Goal: Communication & Community: Answer question/provide support

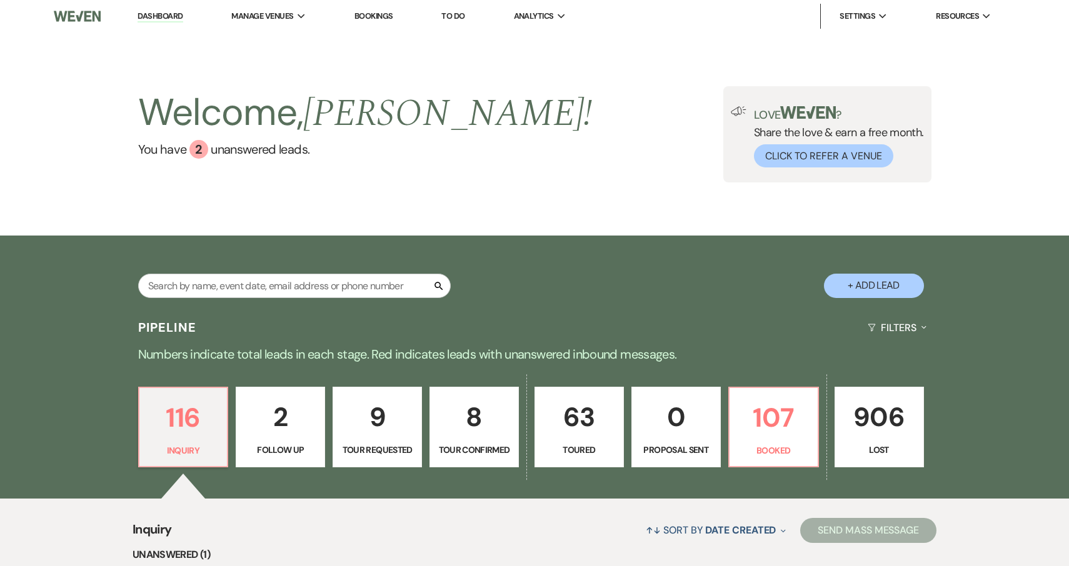
click at [459, 436] on p "8" at bounding box center [473, 417] width 73 height 42
select select "4"
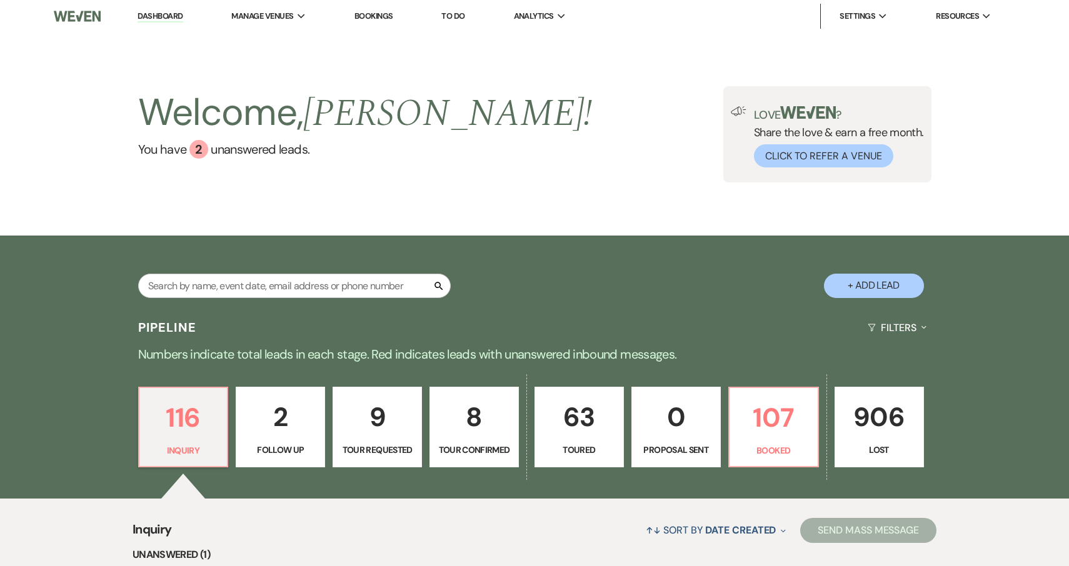
select select "4"
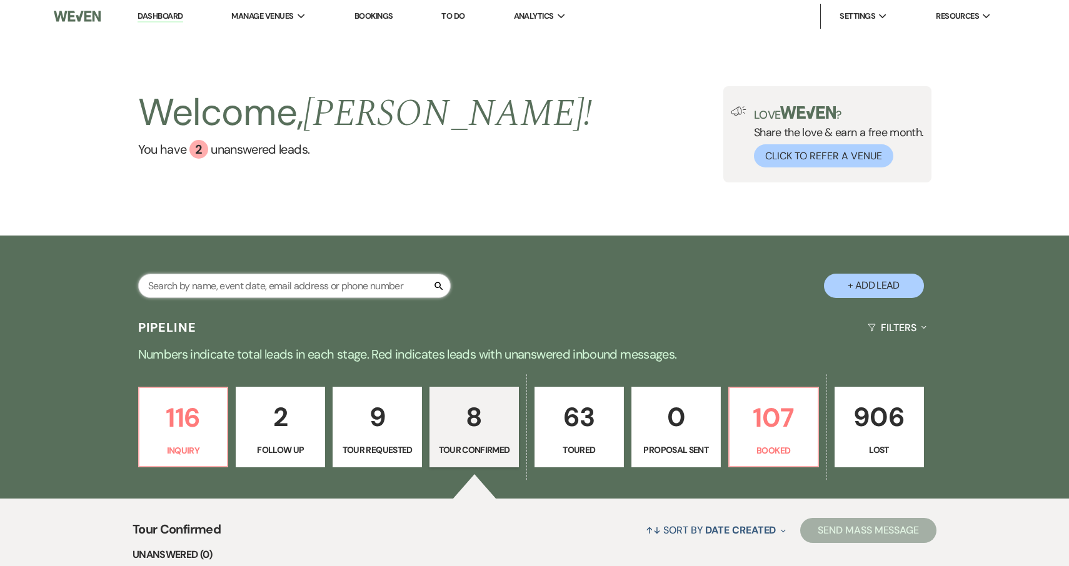
click at [361, 278] on input "text" at bounding box center [294, 286] width 312 height 24
type input "mic"
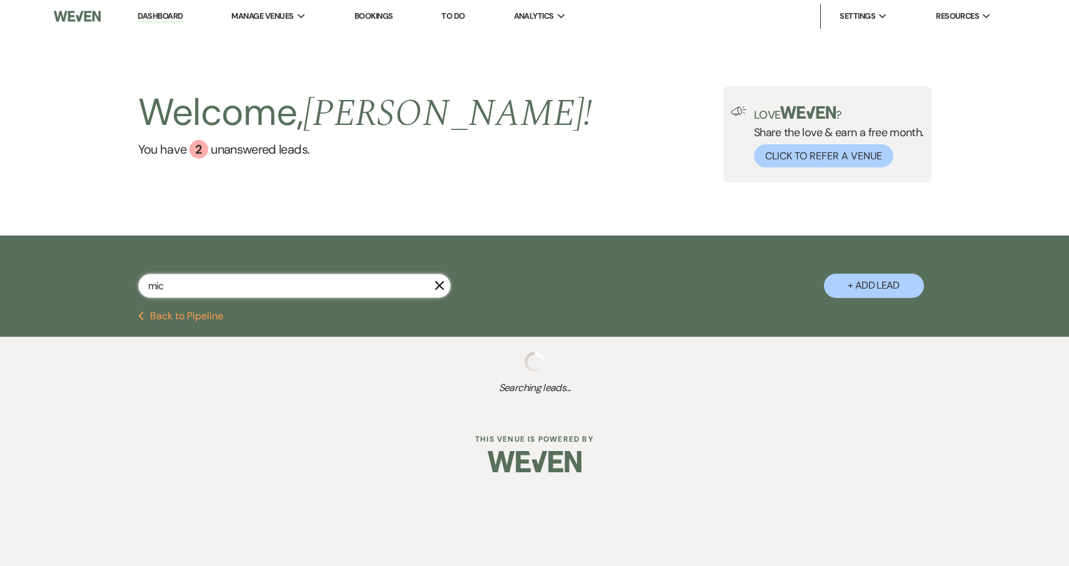
select select "2"
select select "8"
select select "6"
select select "8"
select select "5"
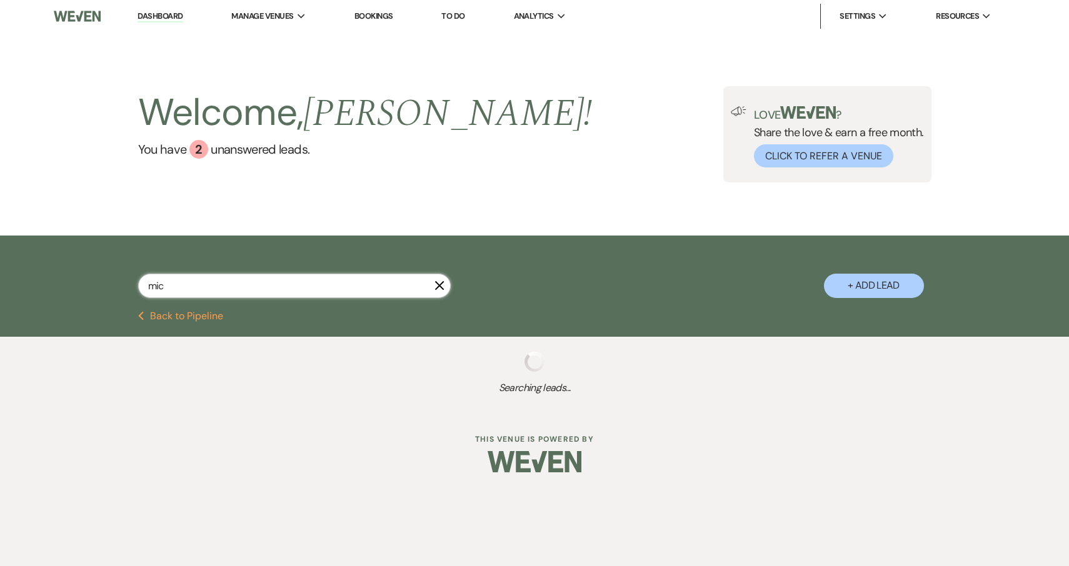
select select "5"
select select "8"
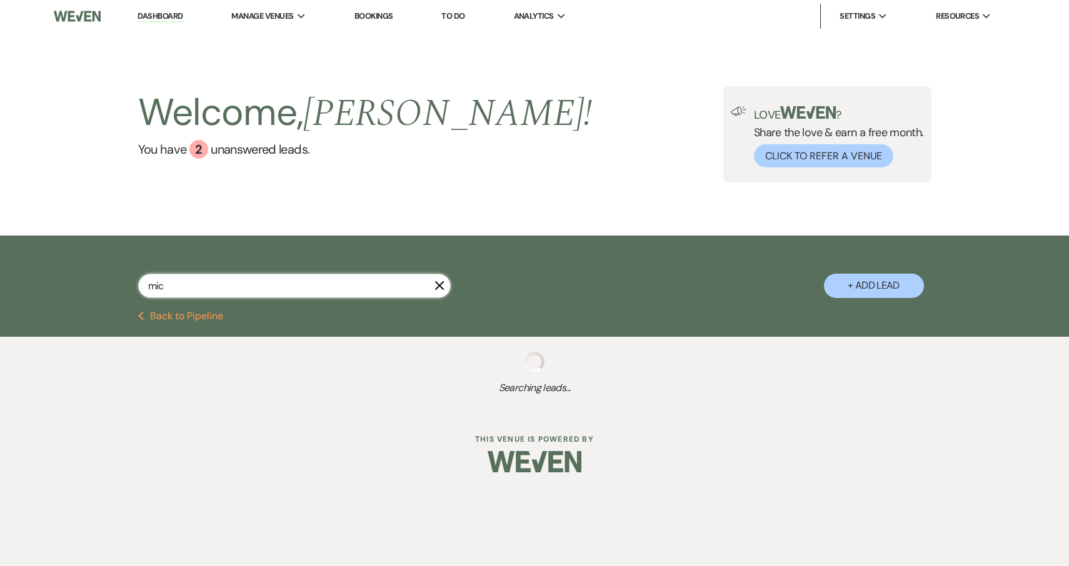
select select "8"
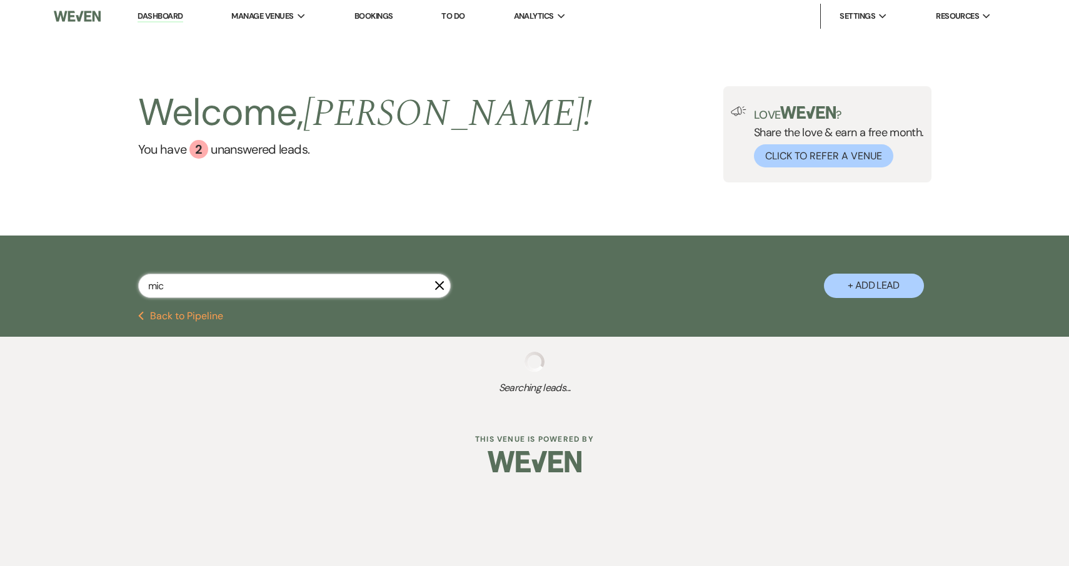
select select "8"
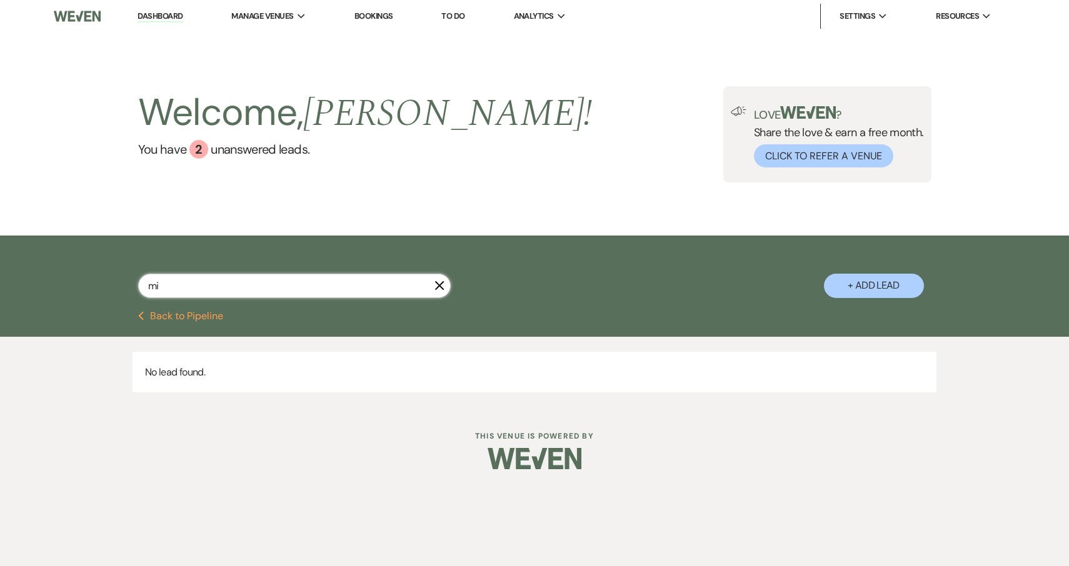
type input "m"
type input "skyl"
select select "5"
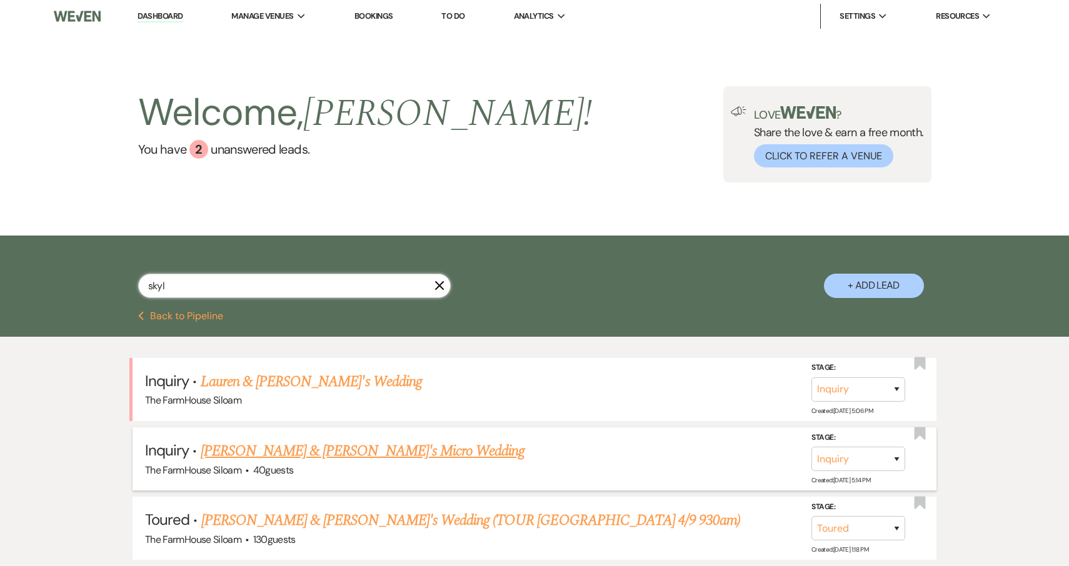
type input "skyl"
click at [355, 452] on link "[PERSON_NAME] & [PERSON_NAME]'s Micro Wedding" at bounding box center [363, 451] width 324 height 22
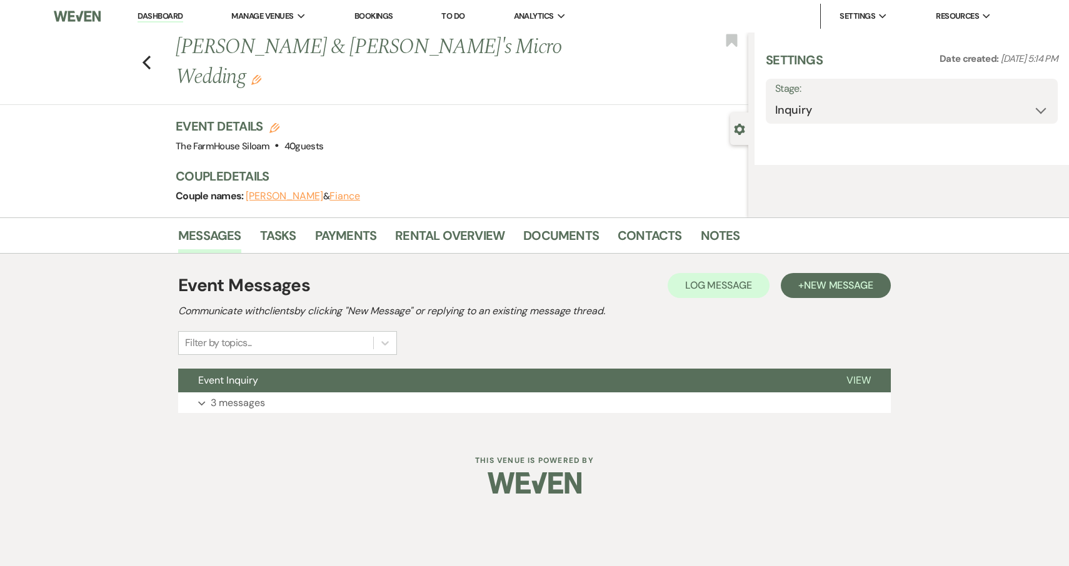
select select "5"
select select "16"
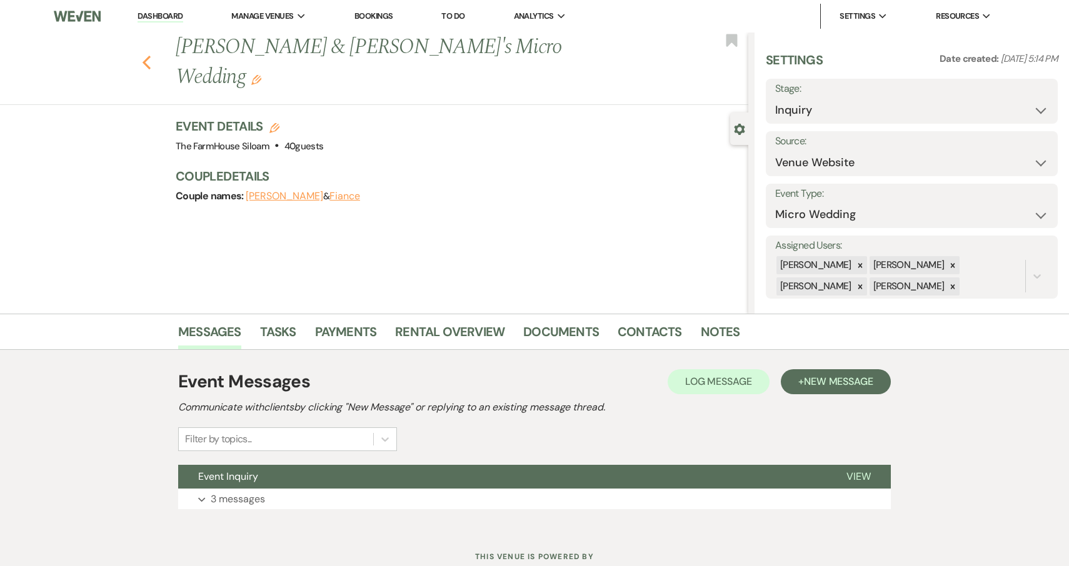
click at [144, 56] on use "button" at bounding box center [146, 63] width 8 height 14
select select "5"
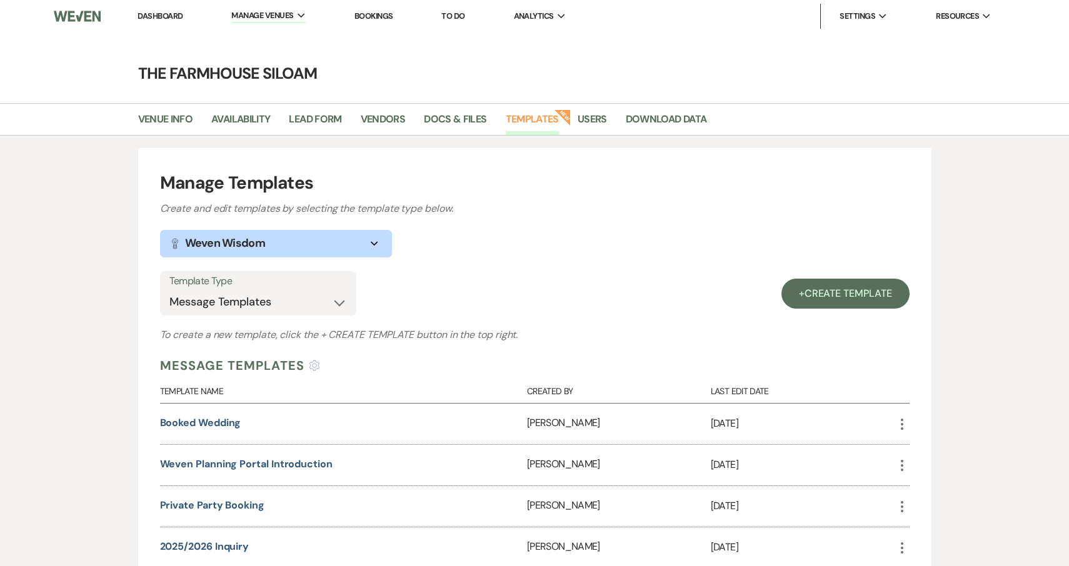
select select "Message Templates"
click at [69, 16] on img at bounding box center [77, 16] width 47 height 26
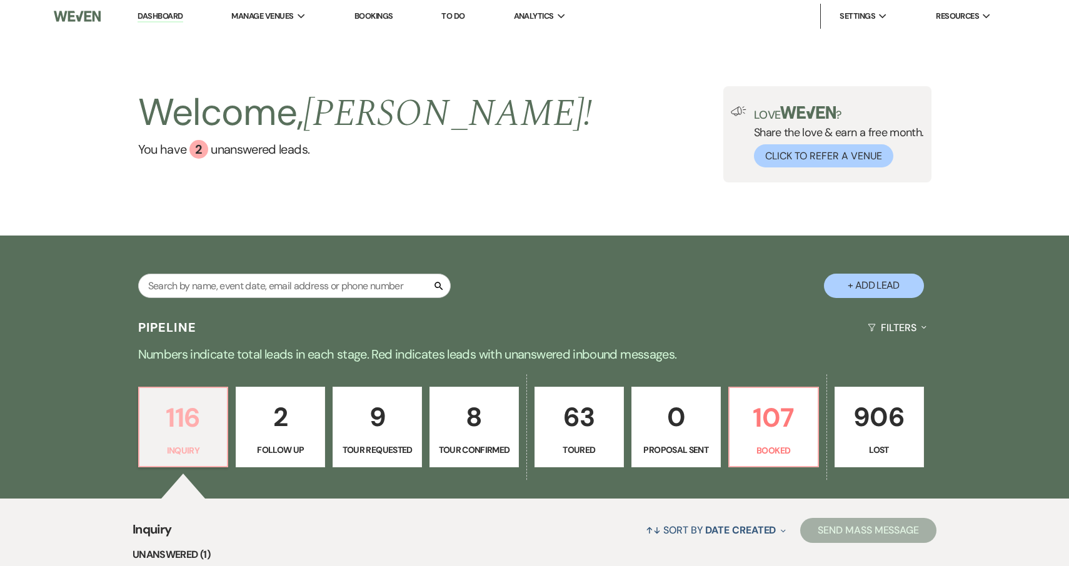
click at [201, 399] on p "116" at bounding box center [183, 418] width 73 height 42
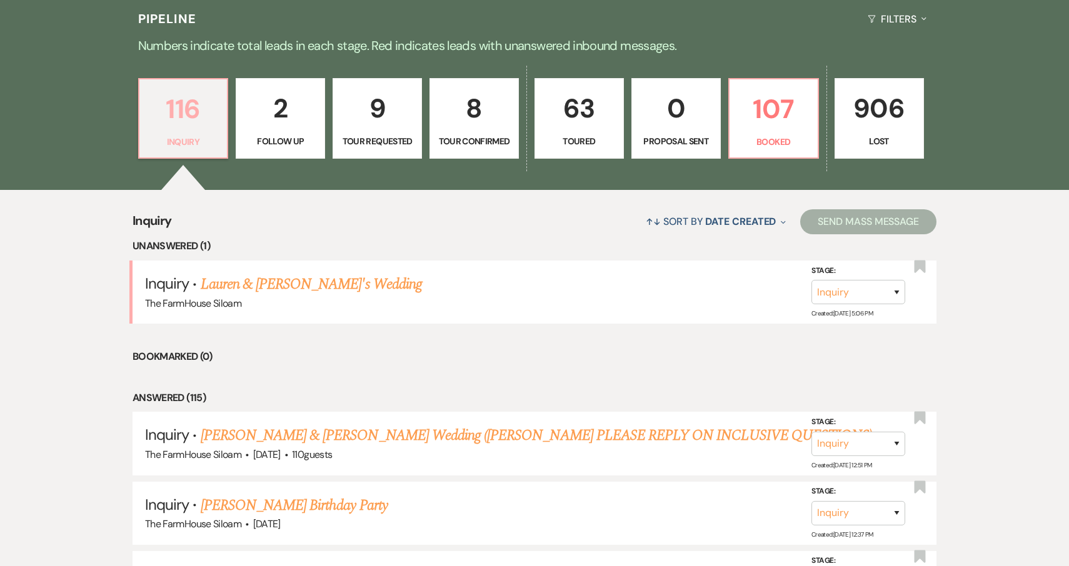
scroll to position [324, 0]
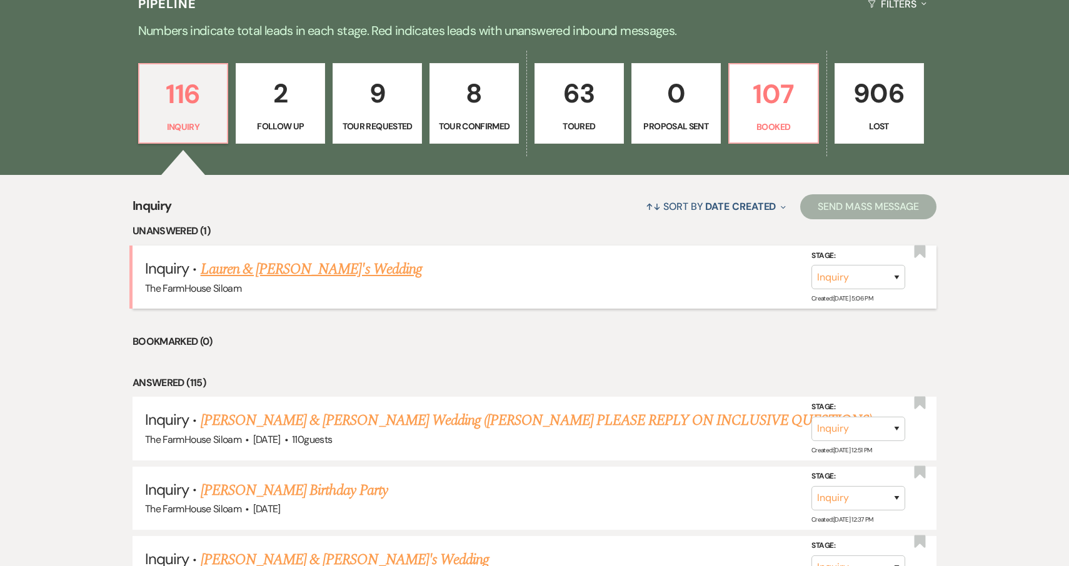
click at [276, 270] on link "Lauren & [PERSON_NAME]'s Wedding" at bounding box center [311, 269] width 221 height 22
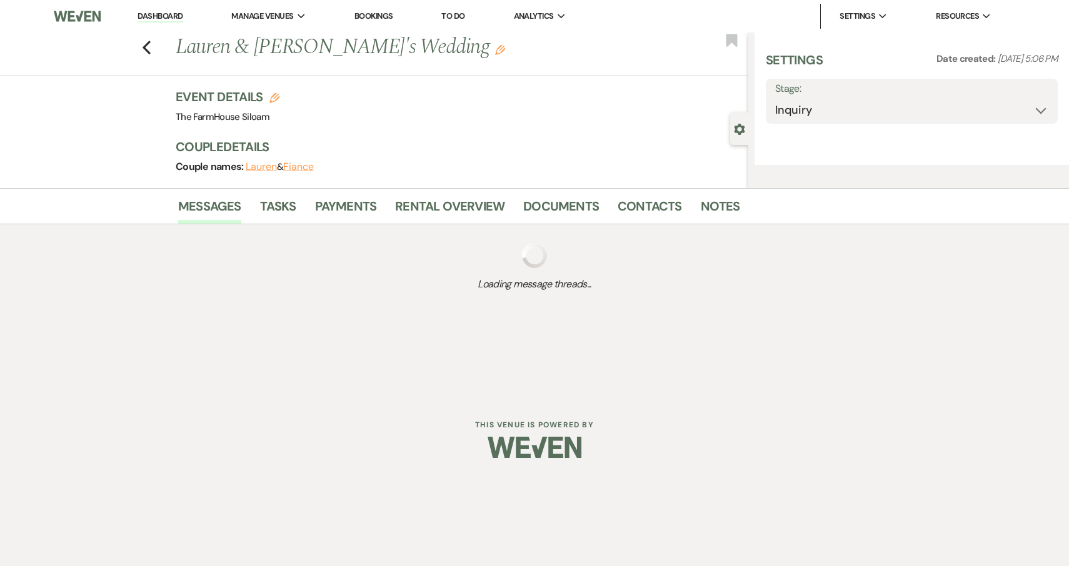
select select "5"
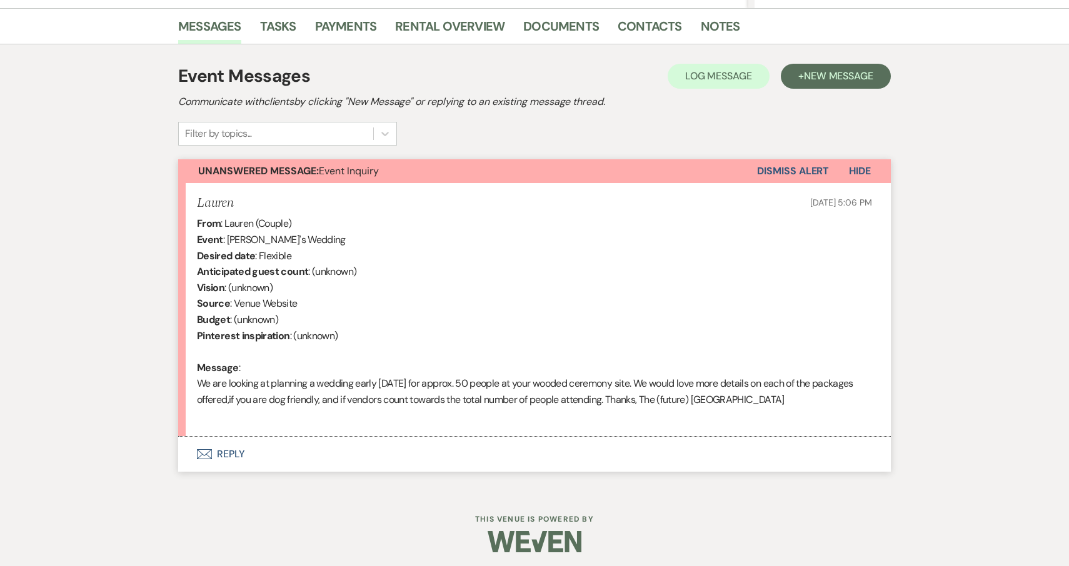
scroll to position [305, 0]
click at [221, 450] on button "Envelope Reply" at bounding box center [534, 454] width 712 height 35
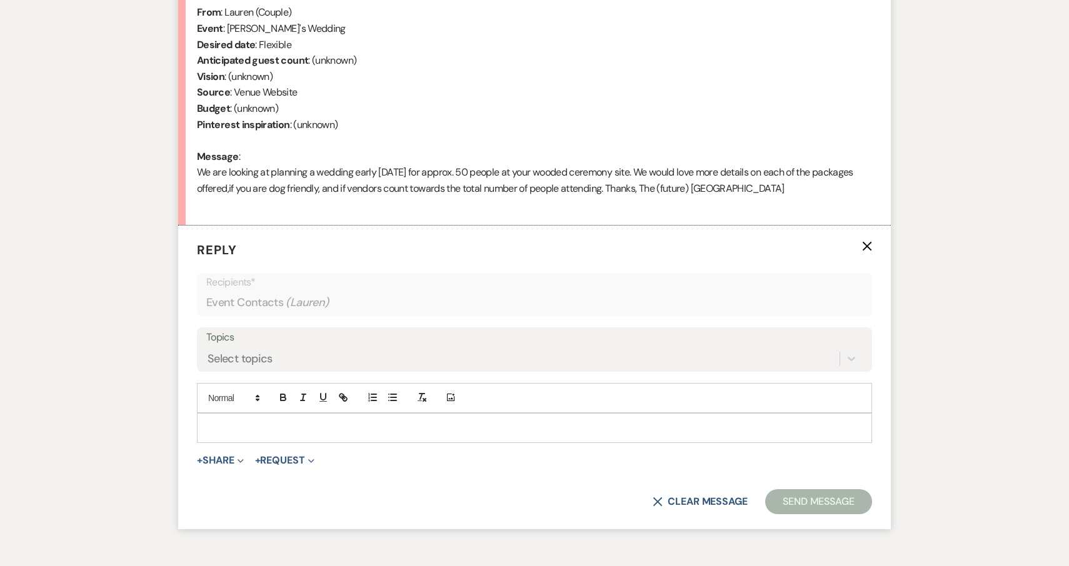
scroll to position [542, 0]
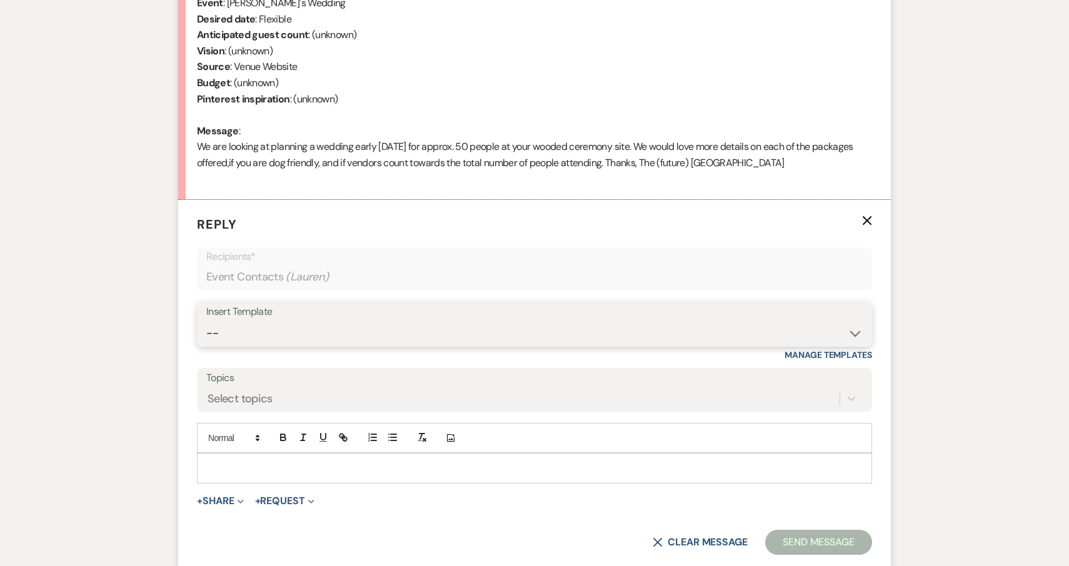
select select "2711"
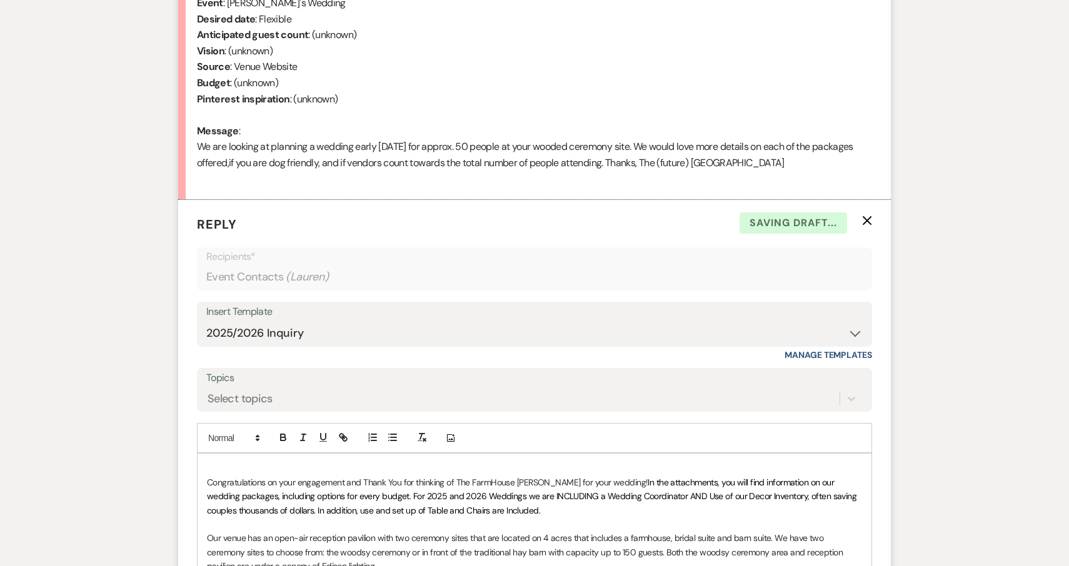
click at [222, 461] on p at bounding box center [534, 468] width 655 height 14
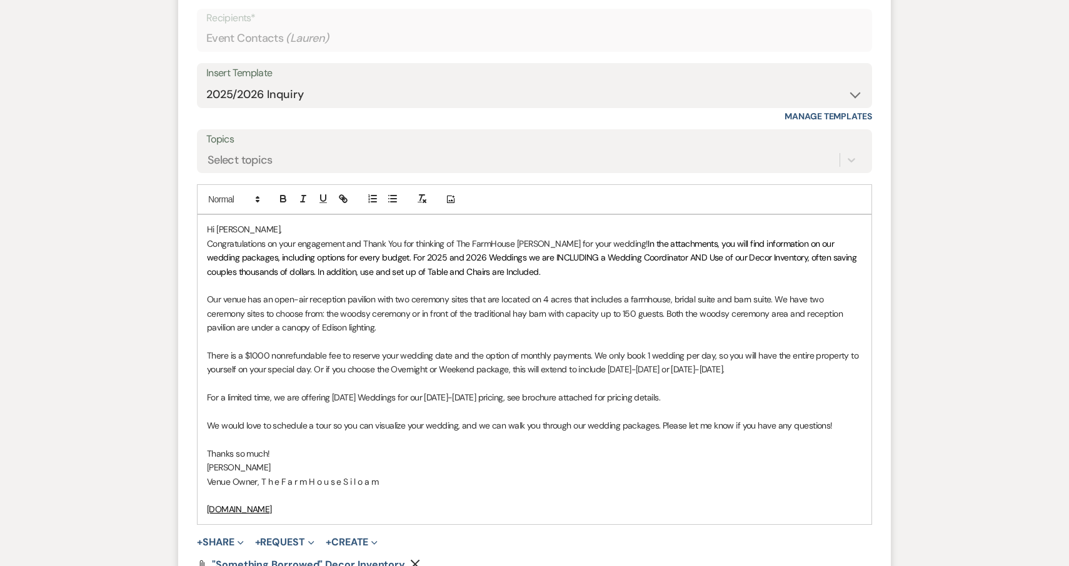
scroll to position [783, 0]
click at [519, 262] on p "Congratulations on your engagement and Thank You for thinking of The FarmHouse …" at bounding box center [534, 256] width 655 height 42
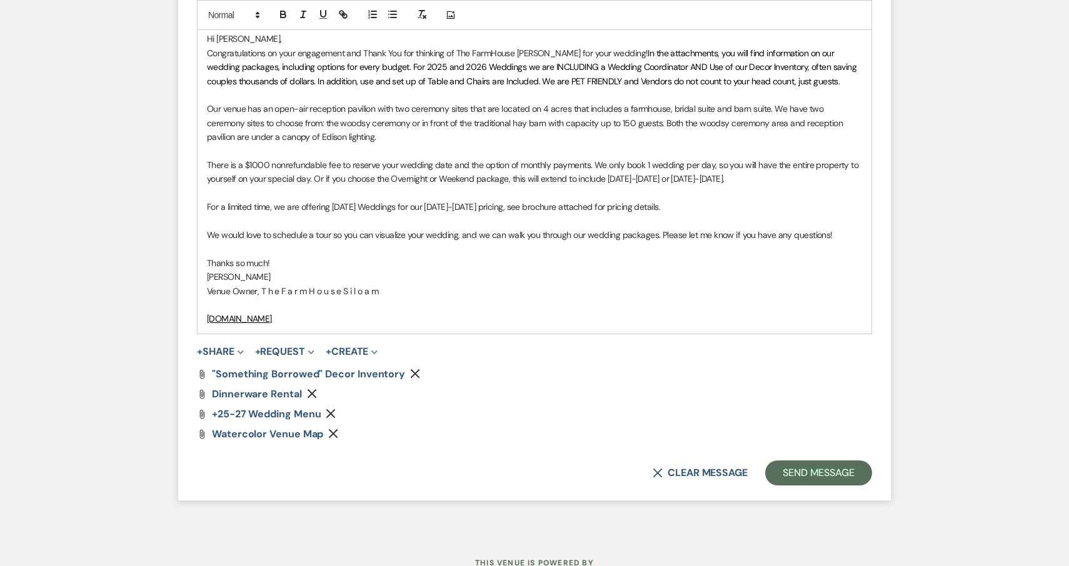
scroll to position [972, 0]
click at [832, 227] on p "We would love to schedule a tour so you can visualize your wedding, and we can …" at bounding box center [534, 234] width 655 height 14
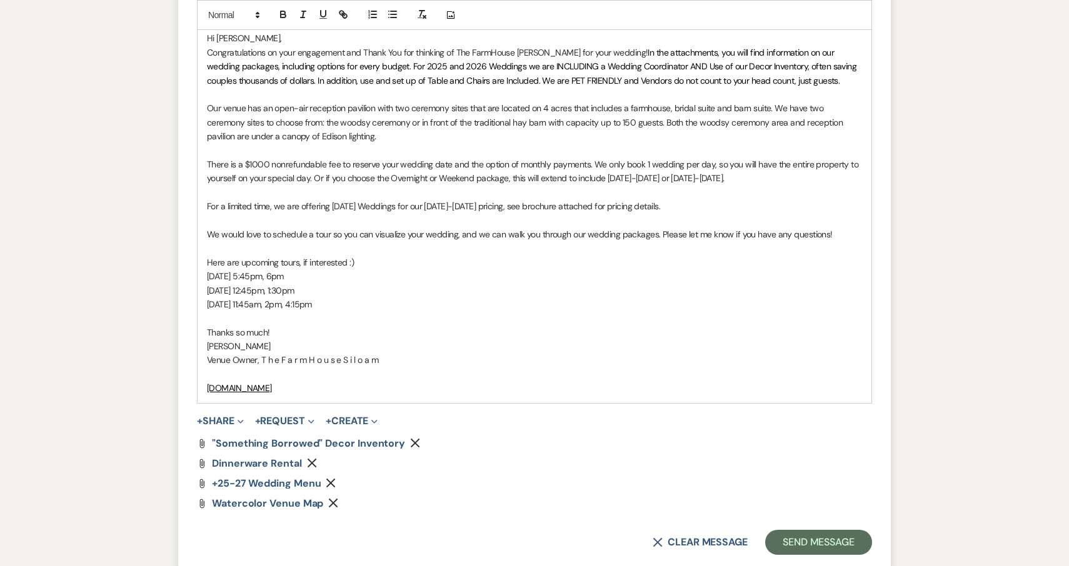
click at [224, 269] on p "[DATE] 5:45pm, 6pm" at bounding box center [534, 276] width 655 height 14
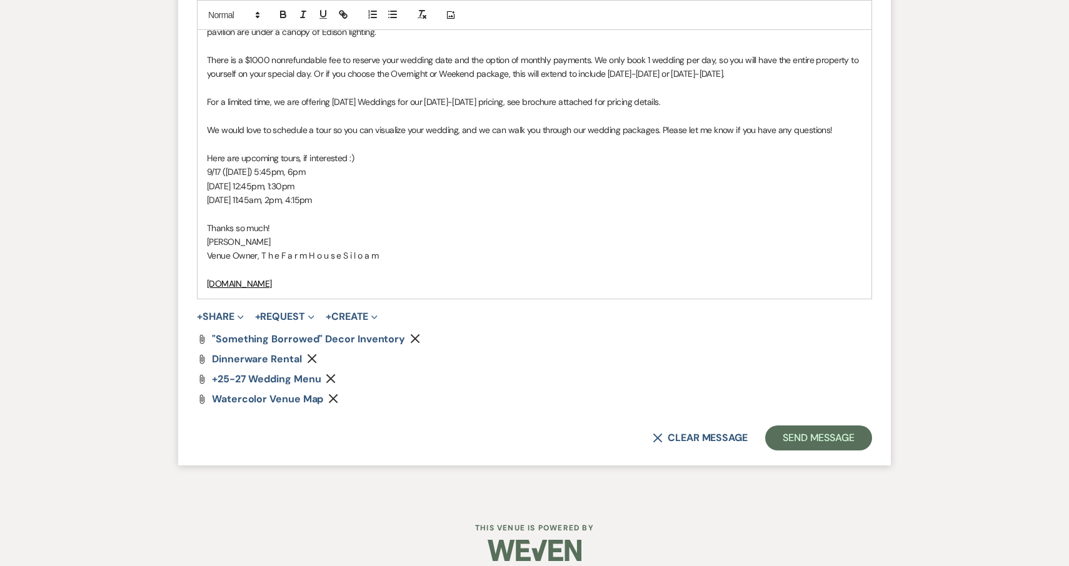
scroll to position [1076, 0]
click at [814, 426] on button "Send Message" at bounding box center [818, 438] width 107 height 25
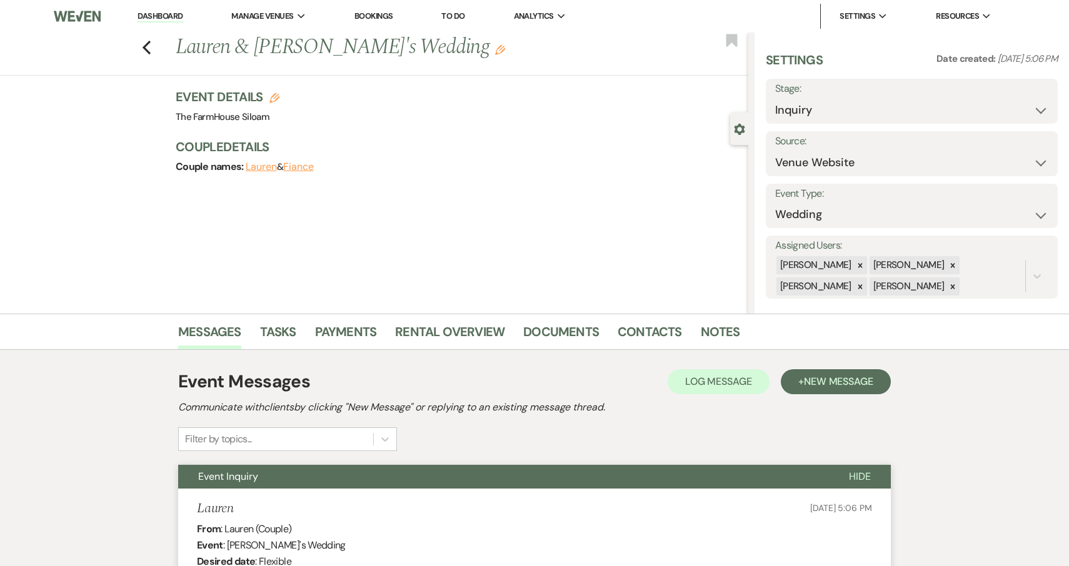
scroll to position [0, 0]
click at [148, 50] on icon "Previous" at bounding box center [146, 47] width 9 height 15
